Goal: Task Accomplishment & Management: Manage account settings

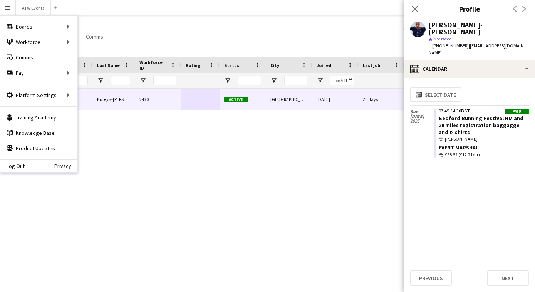
scroll to position [0, 15]
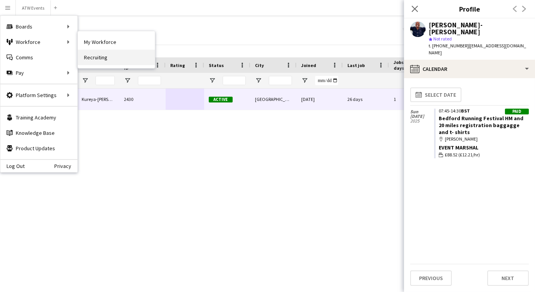
click at [91, 57] on link "Recruiting" at bounding box center [116, 57] width 77 height 15
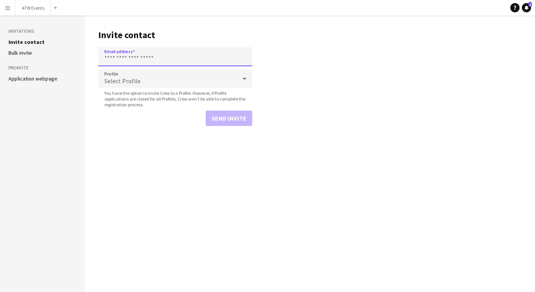
click at [127, 64] on input "Email address" at bounding box center [175, 56] width 154 height 19
paste input "**********"
type input "**********"
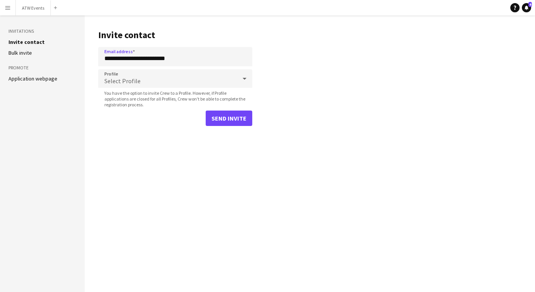
click at [123, 76] on div "Select Profile" at bounding box center [167, 78] width 139 height 18
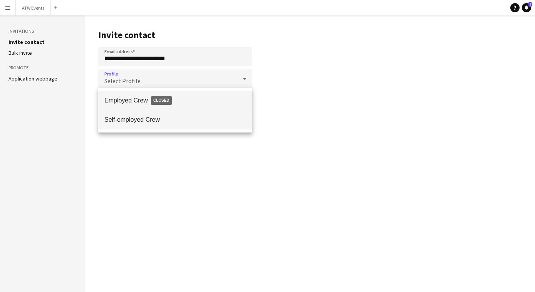
click at [122, 117] on span "Self-employed Crew" at bounding box center [175, 119] width 142 height 7
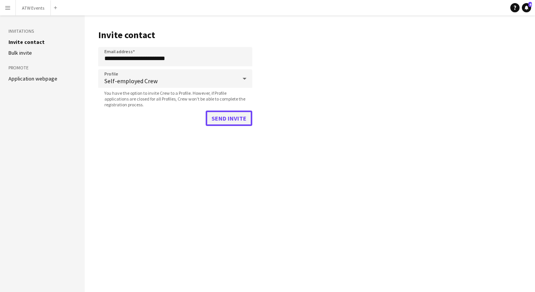
click at [225, 114] on button "Send invite" at bounding box center [229, 118] width 47 height 15
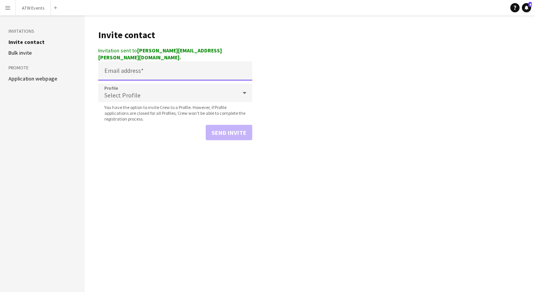
click at [122, 65] on input "Email address" at bounding box center [175, 70] width 154 height 19
paste input "**********"
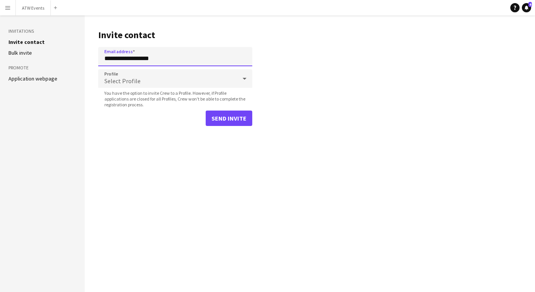
type input "**********"
click at [118, 73] on div "Select Profile" at bounding box center [167, 78] width 139 height 18
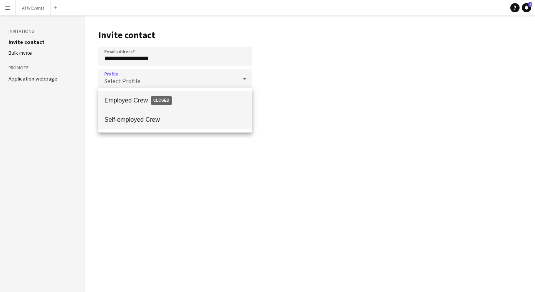
click at [112, 124] on mat-option "Self-employed Crew" at bounding box center [175, 119] width 154 height 19
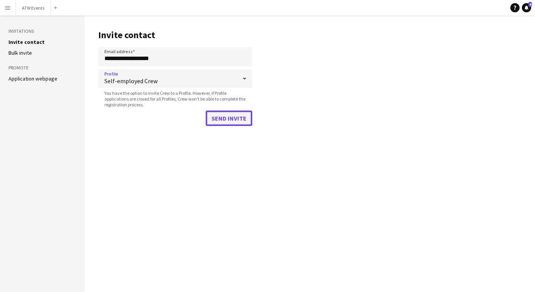
click at [224, 120] on button "Send invite" at bounding box center [229, 118] width 47 height 15
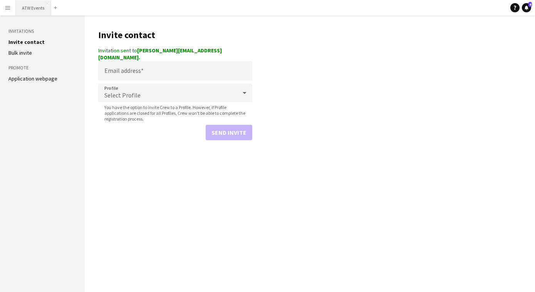
click at [37, 5] on button "ATW Events Close" at bounding box center [33, 7] width 35 height 15
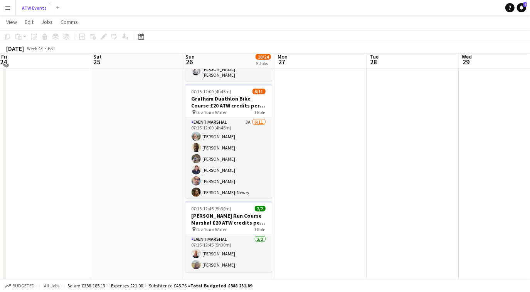
scroll to position [281, 0]
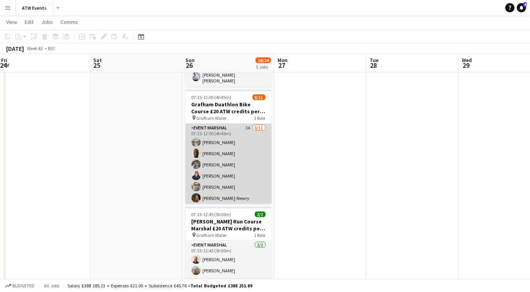
click at [243, 124] on app-card-role "Event Marshal 3A [DATE] 07:15-12:00 (4h45m) [PERSON_NAME] [PERSON_NAME] [PERSON…" at bounding box center [228, 193] width 86 height 138
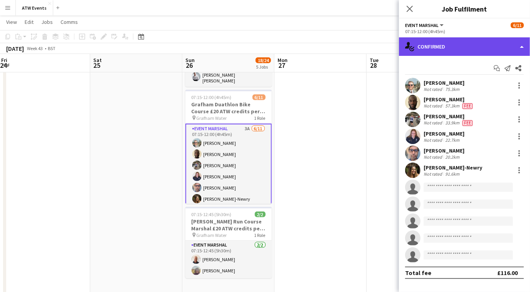
click at [440, 51] on div "single-neutral-actions-check-2 Confirmed" at bounding box center [464, 46] width 131 height 18
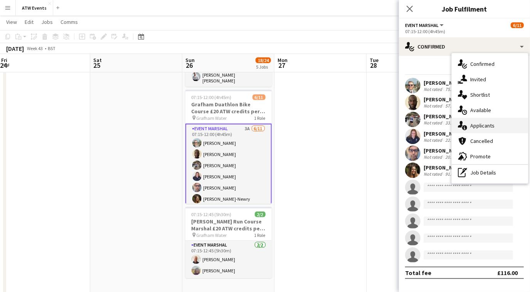
click at [480, 127] on span "Applicants" at bounding box center [482, 125] width 24 height 7
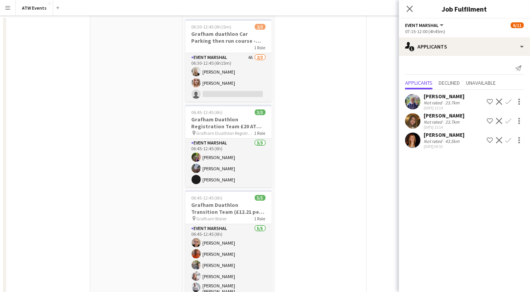
scroll to position [0, 0]
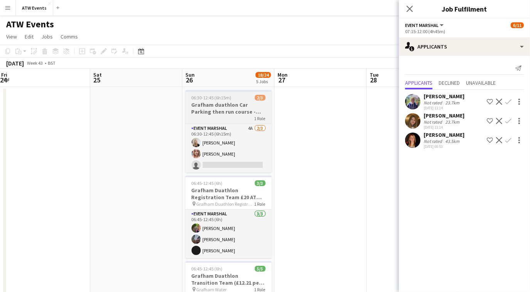
click at [251, 124] on div "Event Marshal 4A [DATE] 06:30-12:45 (6h15m) [PERSON_NAME] [PERSON_NAME] single-…" at bounding box center [228, 148] width 86 height 49
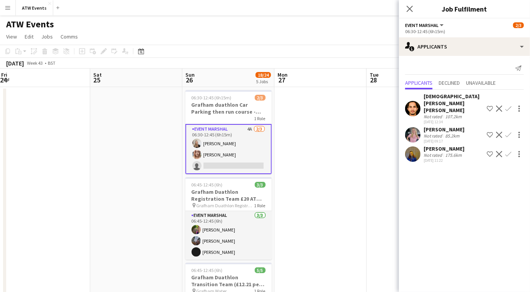
click at [508, 132] on app-icon "Confirm" at bounding box center [508, 135] width 6 height 6
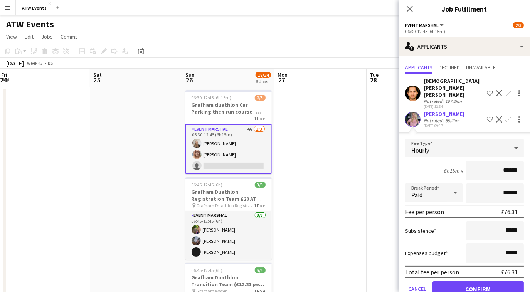
scroll to position [16, 0]
click at [436, 122] on div "[DATE] 09:17" at bounding box center [443, 124] width 41 height 5
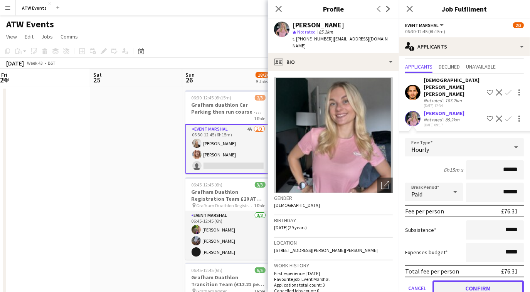
click at [478, 280] on button "Confirm" at bounding box center [477, 287] width 91 height 15
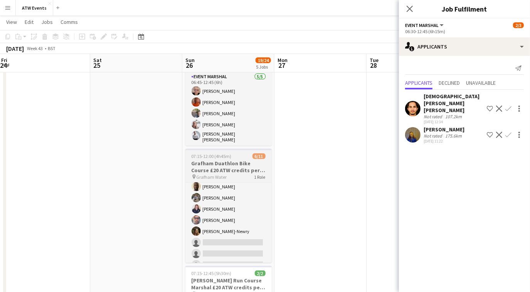
scroll to position [0, 0]
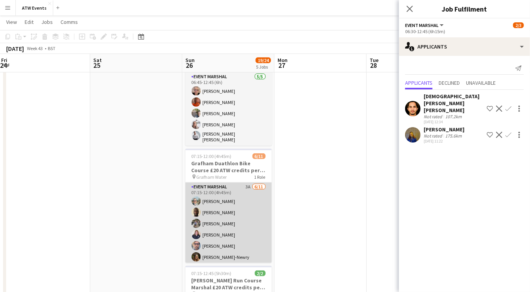
click at [242, 183] on app-card-role "Event Marshal 3A [DATE] 07:15-12:00 (4h45m) [PERSON_NAME] [PERSON_NAME] [PERSON…" at bounding box center [228, 252] width 86 height 138
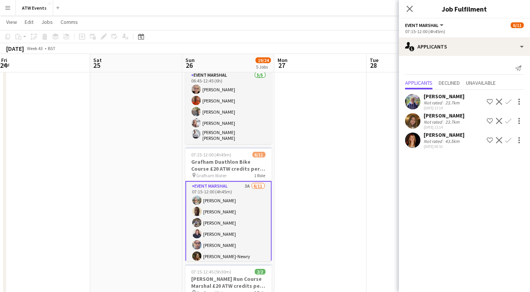
click at [508, 102] on app-icon "Confirm" at bounding box center [508, 102] width 6 height 6
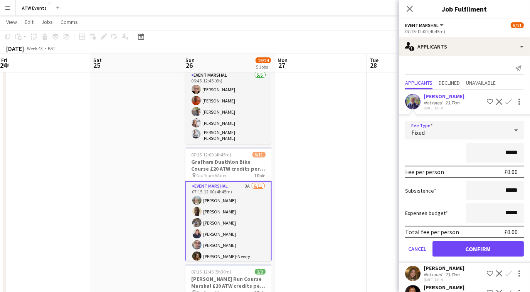
click at [456, 133] on div "Fixed" at bounding box center [456, 130] width 103 height 18
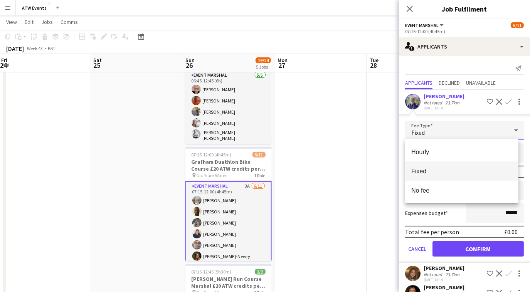
click at [401, 126] on div at bounding box center [265, 146] width 530 height 292
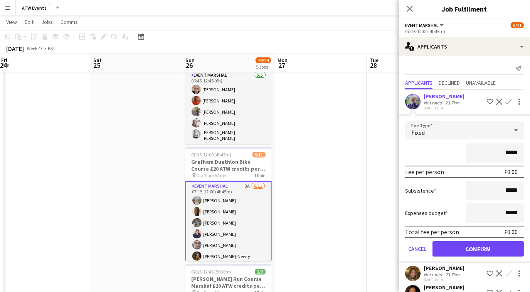
click at [243, 181] on app-card-role "Event Marshal 3A [DATE] 07:15-12:00 (4h45m) [PERSON_NAME] [PERSON_NAME] [PERSON…" at bounding box center [228, 250] width 86 height 139
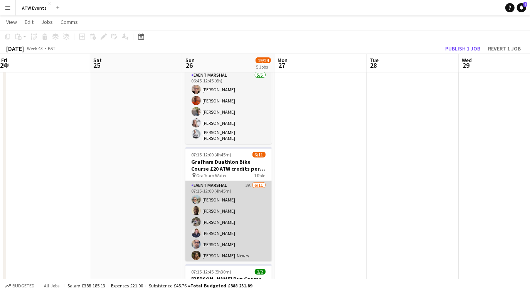
click at [242, 184] on app-card-role "Event Marshal 3A [DATE] 07:15-12:00 (4h45m) [PERSON_NAME] [PERSON_NAME] [PERSON…" at bounding box center [228, 250] width 86 height 138
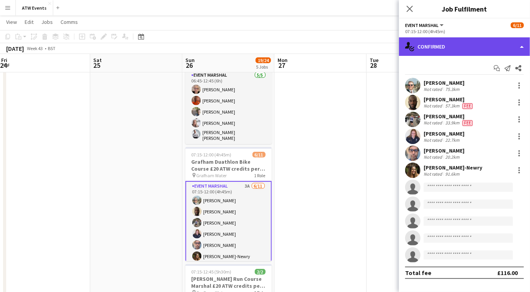
click at [453, 50] on div "single-neutral-actions-check-2 Confirmed" at bounding box center [464, 46] width 131 height 18
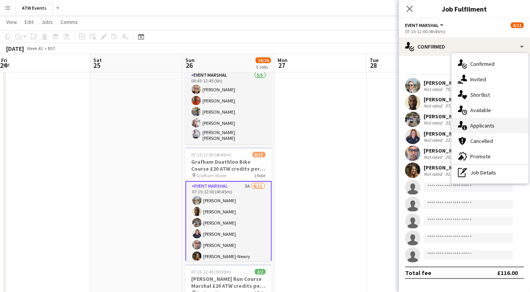
click at [477, 125] on span "Applicants" at bounding box center [482, 125] width 24 height 7
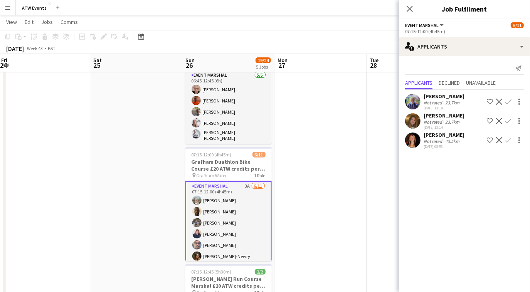
click at [508, 102] on app-icon "Confirm" at bounding box center [508, 102] width 6 height 6
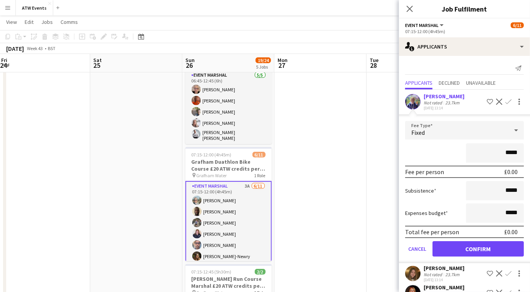
click at [484, 132] on div "Fixed" at bounding box center [456, 130] width 103 height 18
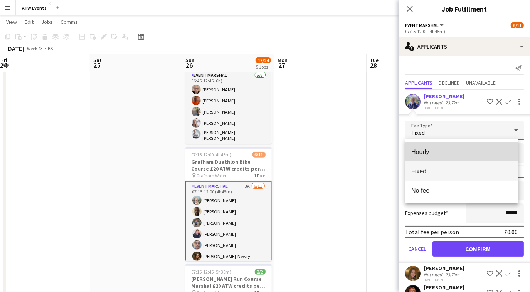
click at [425, 153] on span "Hourly" at bounding box center [461, 151] width 101 height 7
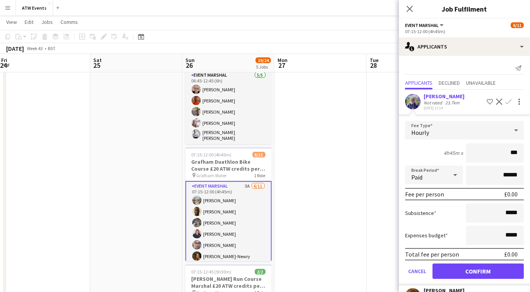
type input "**"
type input "******"
click at [453, 265] on button "Confirm" at bounding box center [477, 270] width 91 height 15
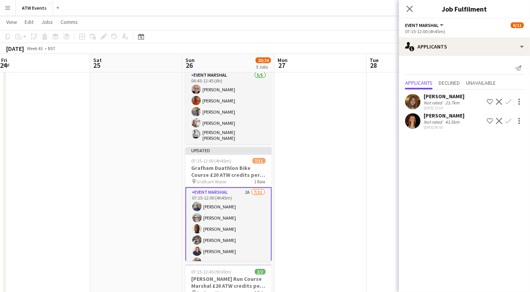
click at [508, 102] on app-icon "Confirm" at bounding box center [508, 102] width 6 height 6
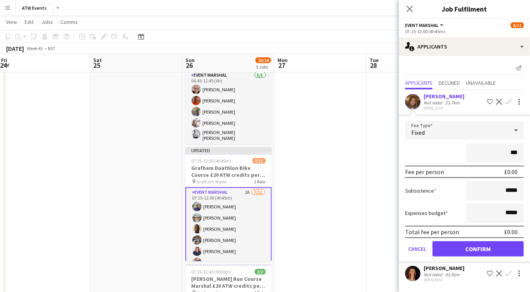
type input "**"
type input "******"
click at [461, 250] on button "Confirm" at bounding box center [477, 248] width 91 height 15
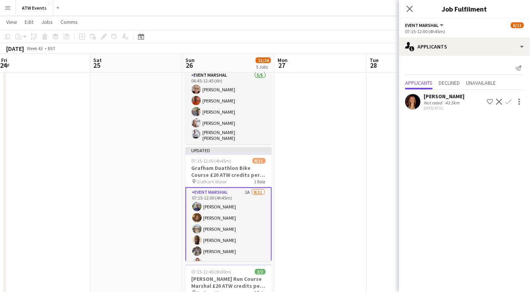
click at [509, 101] on app-icon "Confirm" at bounding box center [508, 102] width 6 height 6
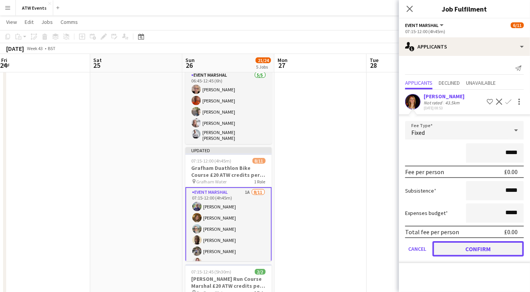
click at [451, 253] on button "Confirm" at bounding box center [477, 248] width 91 height 15
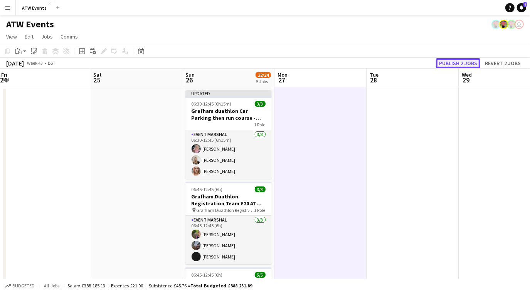
click at [448, 63] on button "Publish 2 jobs" at bounding box center [458, 63] width 44 height 10
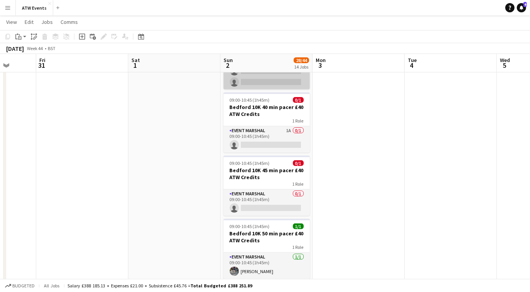
scroll to position [295, 0]
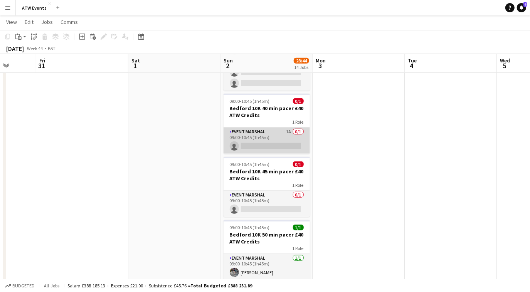
click at [288, 129] on app-card-role "Event Marshal 1A 0/1 09:00-10:45 (1h45m) single-neutral-actions" at bounding box center [266, 141] width 86 height 26
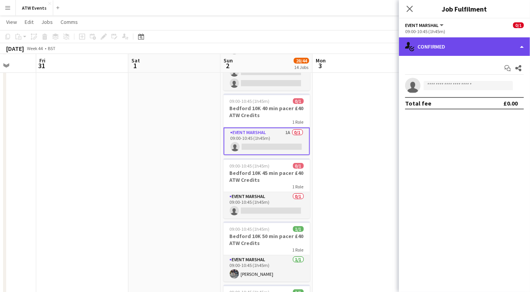
click at [460, 42] on div "single-neutral-actions-check-2 Confirmed" at bounding box center [464, 46] width 131 height 18
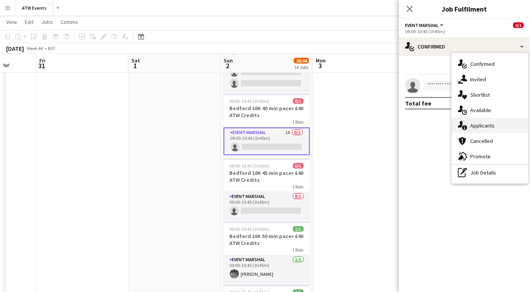
click at [489, 124] on span "Applicants" at bounding box center [482, 125] width 24 height 7
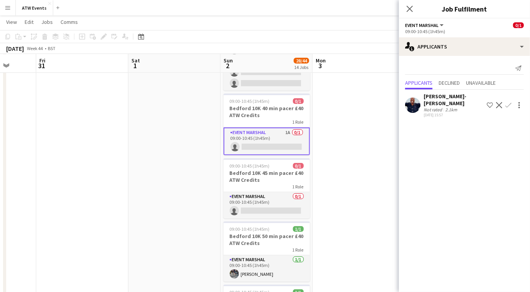
click at [507, 102] on app-icon "Confirm" at bounding box center [508, 105] width 6 height 6
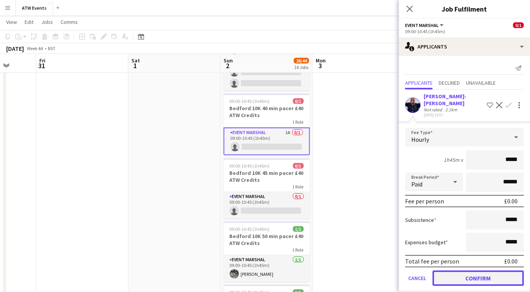
click at [493, 270] on button "Confirm" at bounding box center [477, 277] width 91 height 15
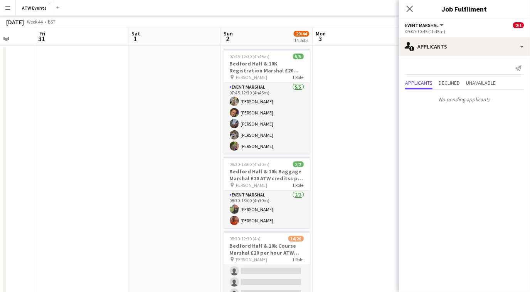
scroll to position [0, 0]
